Goal: Task Accomplishment & Management: Manage account settings

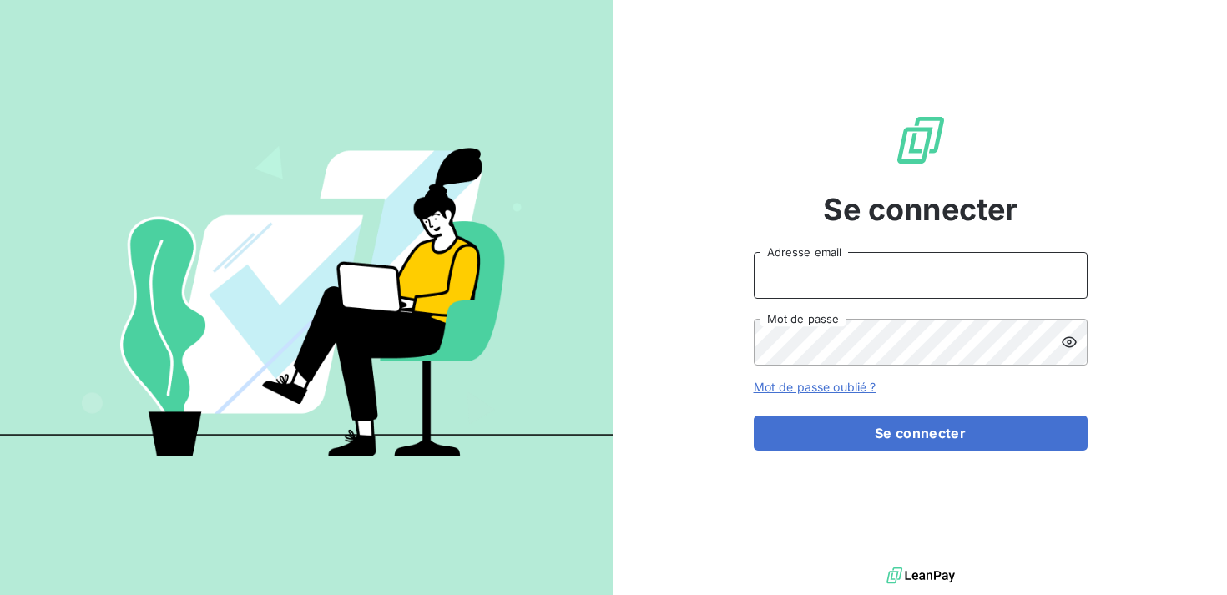
click at [911, 271] on input "Adresse email" at bounding box center [921, 275] width 334 height 47
type input "[EMAIL_ADDRESS][DOMAIN_NAME]"
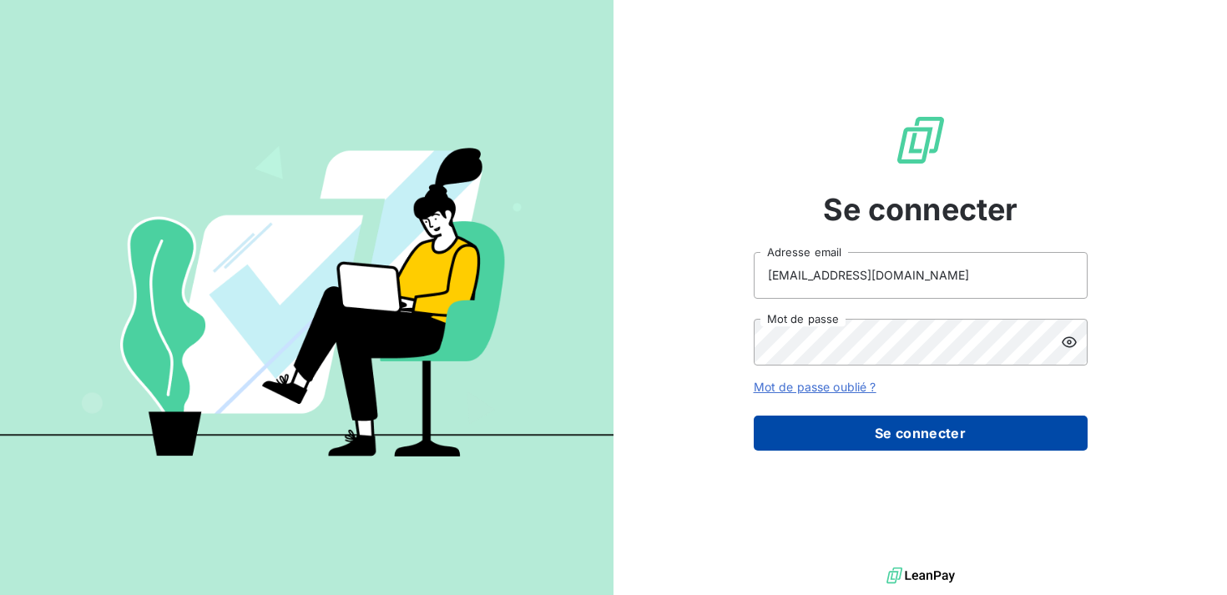
click at [943, 434] on button "Se connecter" at bounding box center [921, 433] width 334 height 35
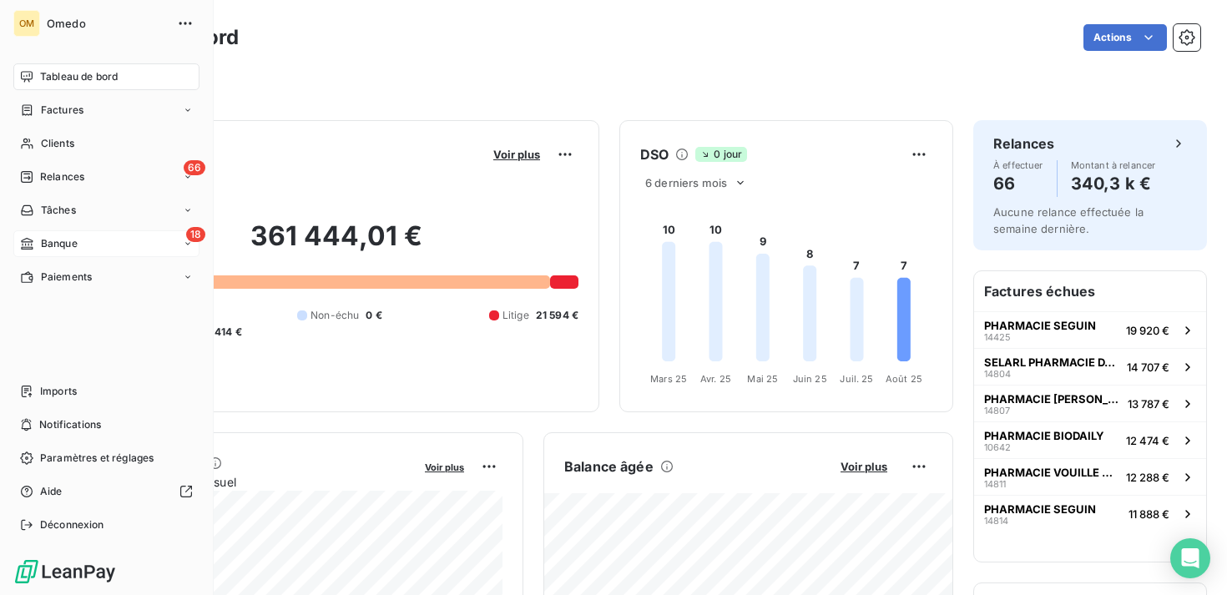
click at [124, 237] on div "18 Banque" at bounding box center [106, 243] width 186 height 27
